Goal: Transaction & Acquisition: Purchase product/service

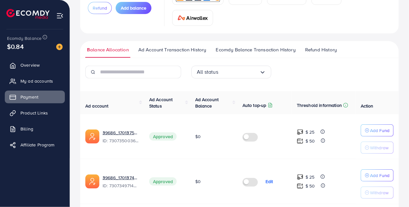
scroll to position [72, 0]
click at [131, 177] on link "39686_علي عزيز_1701374961696" at bounding box center [121, 177] width 36 height 6
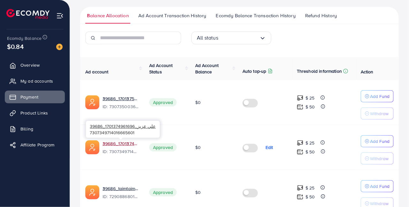
scroll to position [0, 0]
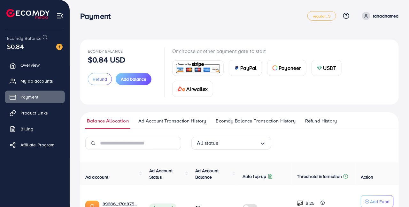
click at [140, 79] on span "Add balance" at bounding box center [134, 79] width 26 height 6
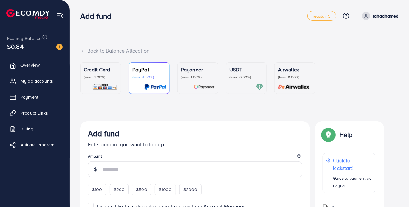
click at [114, 86] on img at bounding box center [104, 86] width 25 height 7
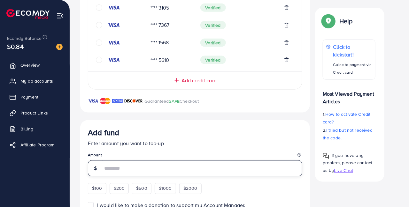
click at [235, 172] on input "number" at bounding box center [203, 169] width 200 height 16
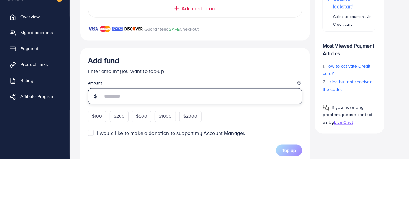
scroll to position [296, 0]
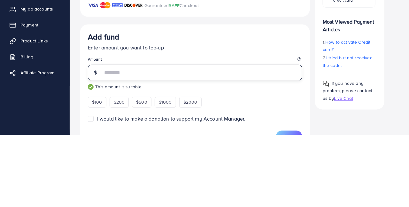
type input "***"
click at [283, 109] on div "Add fund" at bounding box center [195, 110] width 214 height 12
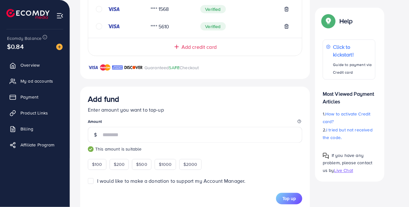
scroll to position [318, 0]
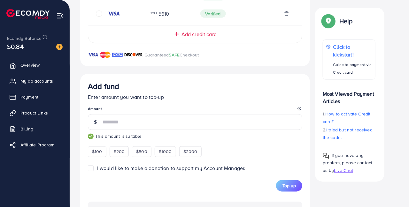
click at [292, 191] on button "Top up" at bounding box center [289, 187] width 26 height 12
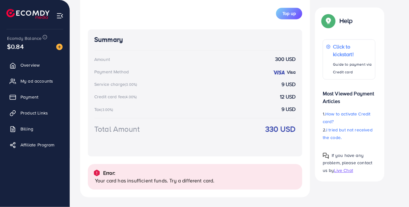
scroll to position [418, 0]
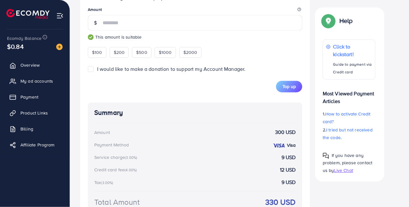
click at [295, 82] on button "Top up" at bounding box center [289, 87] width 26 height 12
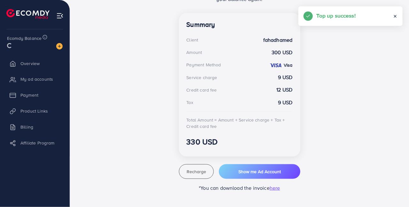
scroll to position [173, 0]
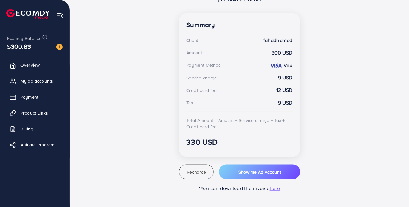
click at [37, 99] on span "Payment" at bounding box center [29, 97] width 18 height 6
